Goal: Information Seeking & Learning: Learn about a topic

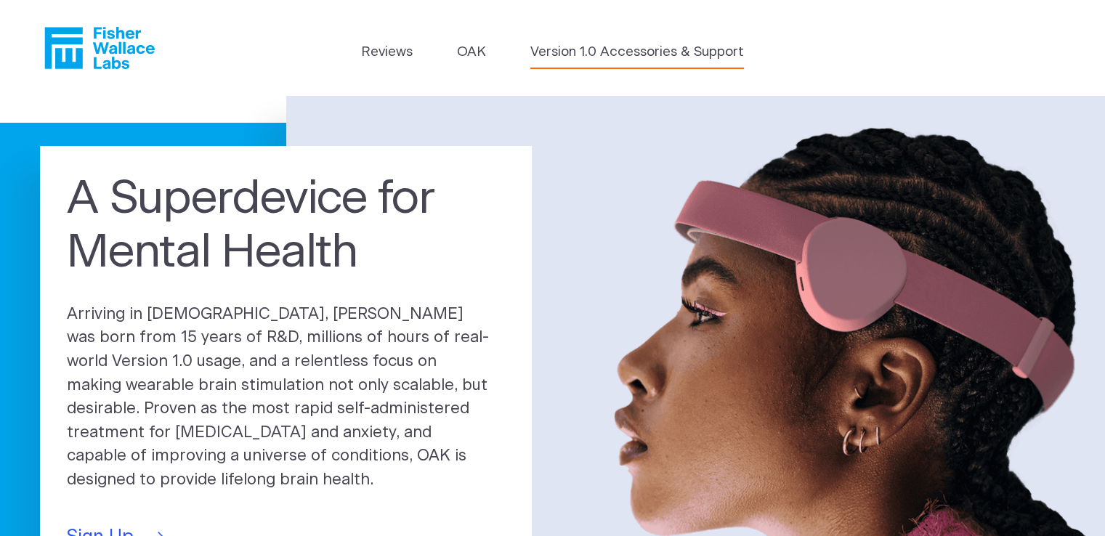
click at [653, 46] on link "Version 1.0 Accessories & Support" at bounding box center [637, 52] width 214 height 20
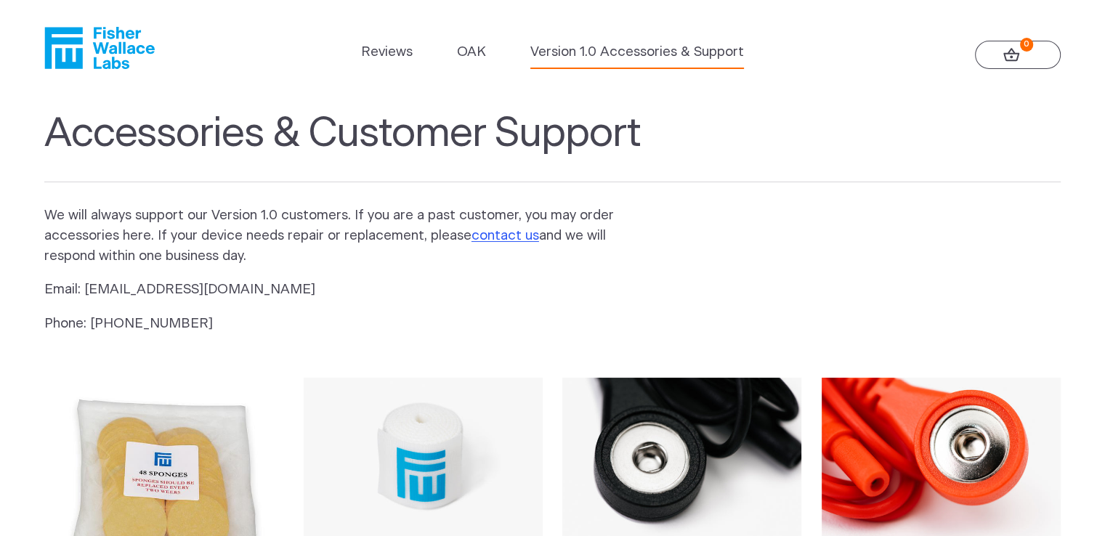
click at [107, 50] on icon "Fisher Wallace" at bounding box center [99, 48] width 110 height 42
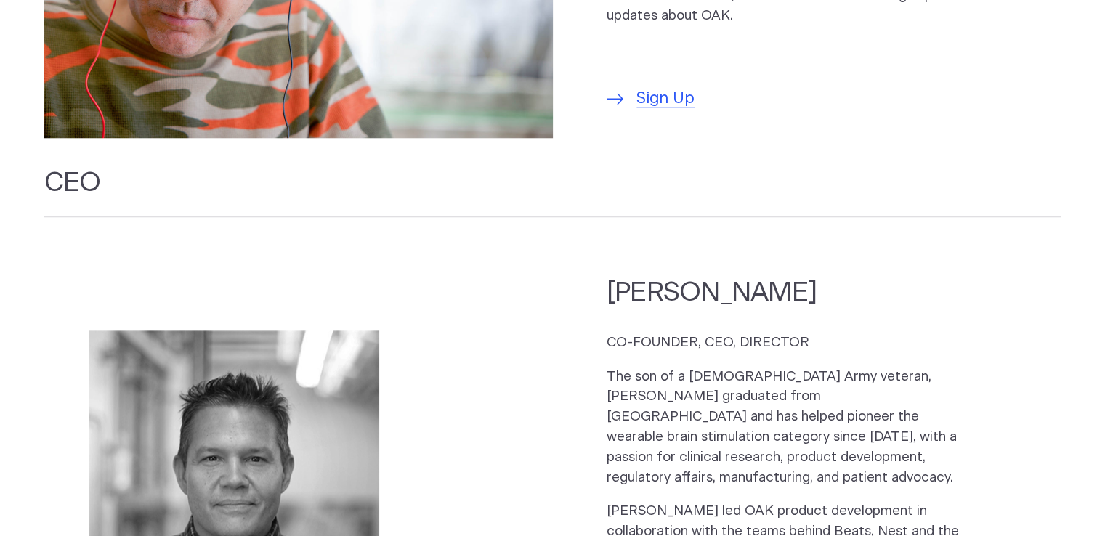
scroll to position [1598, 0]
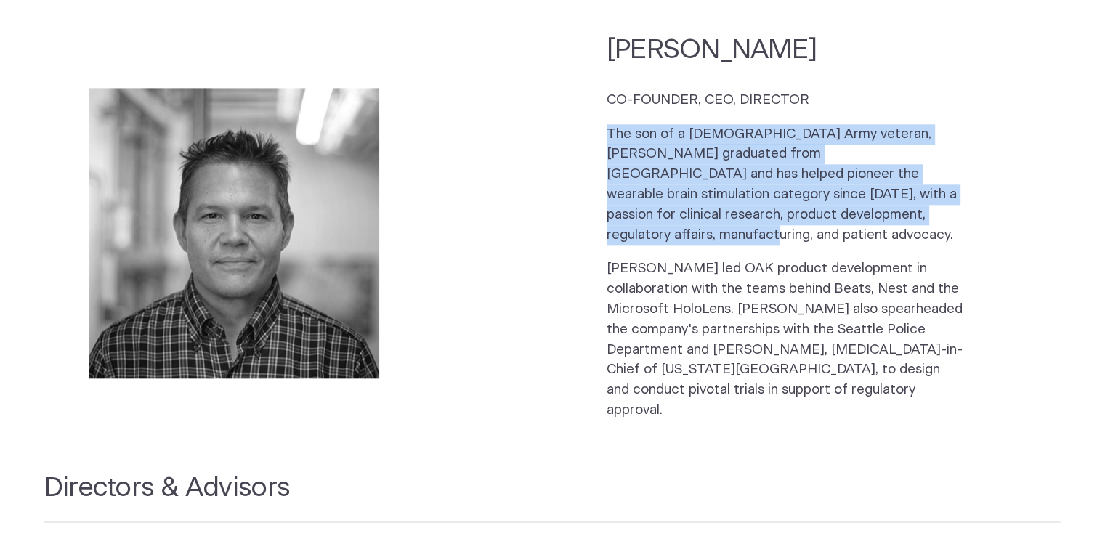
drag, startPoint x: 599, startPoint y: 114, endPoint x: 922, endPoint y: 195, distance: 333.3
click at [924, 198] on section "[PERSON_NAME] CO-FOUNDER, CEO, DIRECTOR The son of a [DEMOGRAPHIC_DATA] Army ve…" at bounding box center [552, 233] width 1016 height 429
copy p "The son of a [DEMOGRAPHIC_DATA] Army veteran, [PERSON_NAME] graduated from [GEO…"
click at [756, 156] on p "The son of a [DEMOGRAPHIC_DATA] Army veteran, [PERSON_NAME] graduated from [GEO…" at bounding box center [784, 184] width 356 height 121
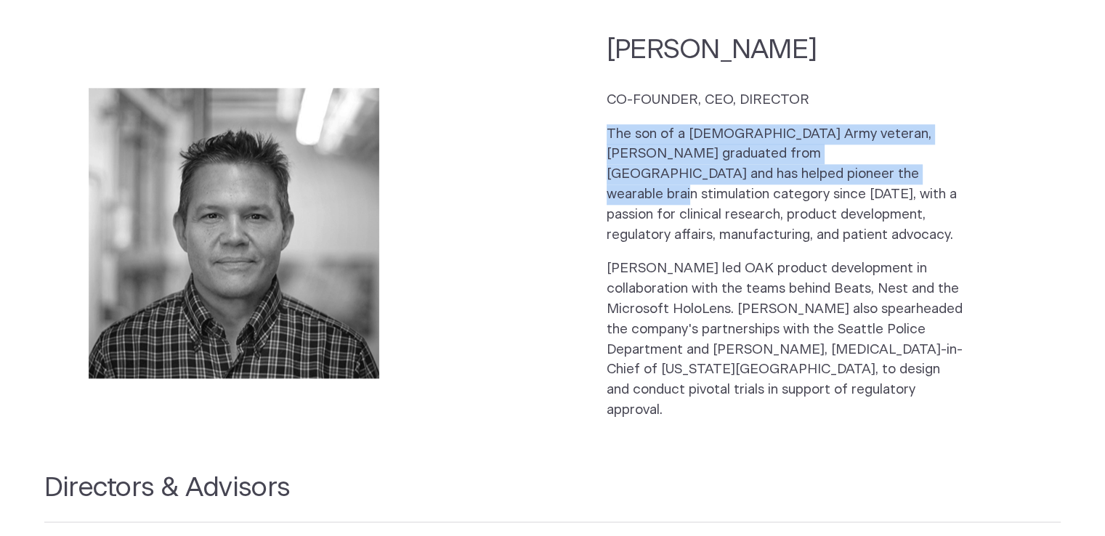
drag, startPoint x: 588, startPoint y: 117, endPoint x: 790, endPoint y: 147, distance: 204.1
click at [790, 147] on section "[PERSON_NAME] CO-FOUNDER, CEO, DIRECTOR The son of a [DEMOGRAPHIC_DATA] Army ve…" at bounding box center [552, 233] width 1016 height 429
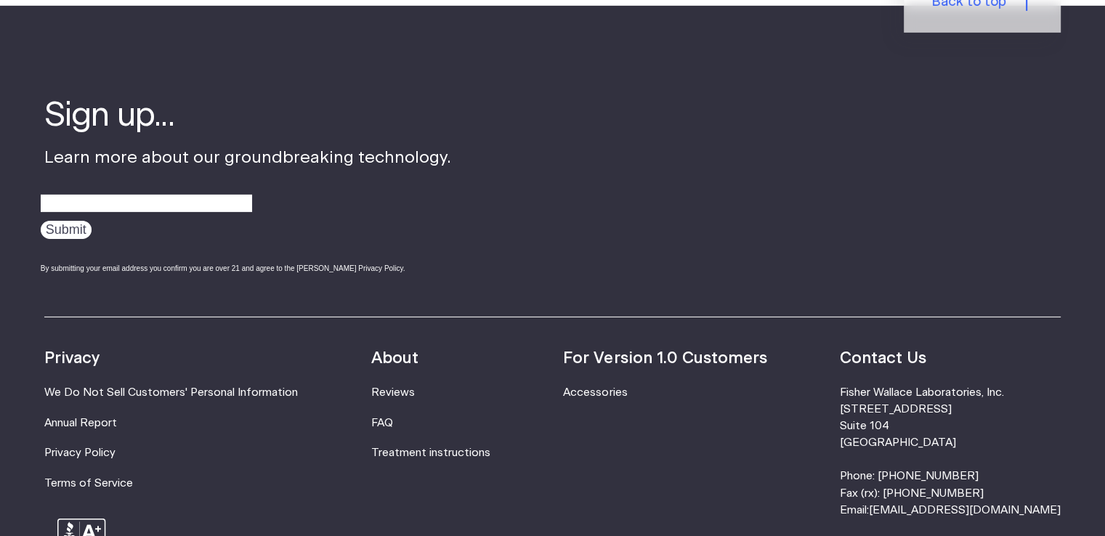
scroll to position [4808, 0]
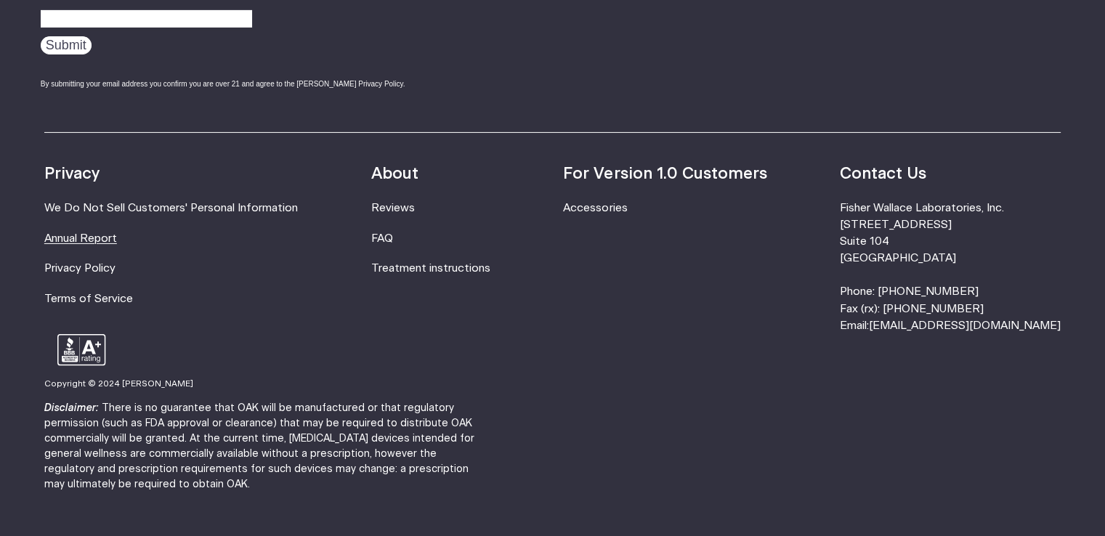
click at [78, 233] on link "Annual Report" at bounding box center [80, 238] width 73 height 11
